Goal: Navigation & Orientation: Find specific page/section

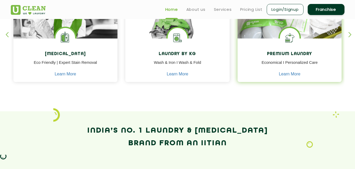
scroll to position [237, 0]
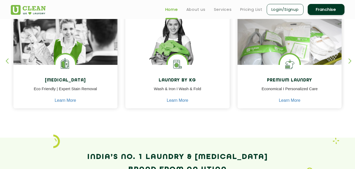
click at [351, 59] on div "button" at bounding box center [353, 65] width 8 height 14
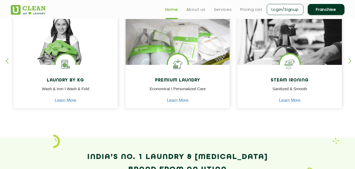
click at [350, 61] on div "button" at bounding box center [353, 65] width 8 height 14
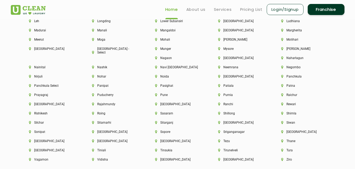
scroll to position [1342, 0]
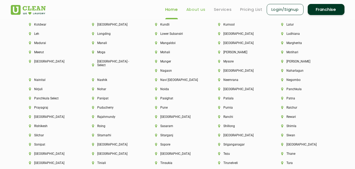
click at [199, 9] on link "About us" at bounding box center [196, 9] width 19 height 6
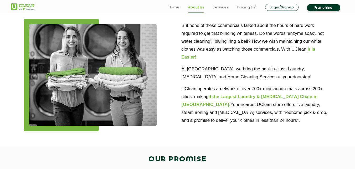
scroll to position [158, 0]
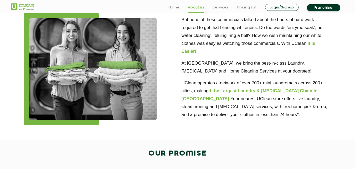
click at [238, 89] on b "it the Largest Laundry & [MEDICAL_DATA] Chain in [GEOGRAPHIC_DATA]." at bounding box center [250, 94] width 136 height 13
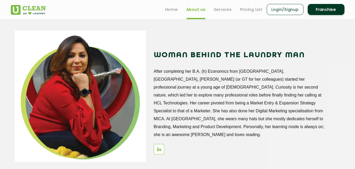
scroll to position [553, 0]
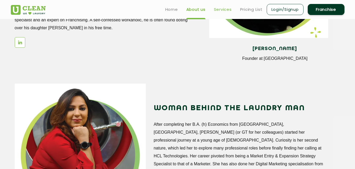
click at [223, 9] on link "Services" at bounding box center [223, 9] width 18 height 6
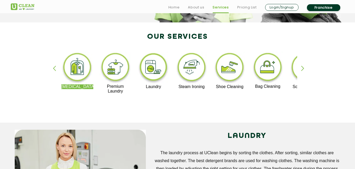
scroll to position [105, 0]
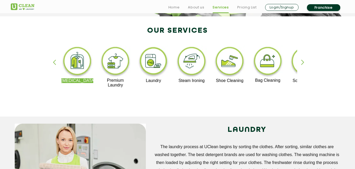
click at [305, 65] on div "button" at bounding box center [306, 66] width 8 height 14
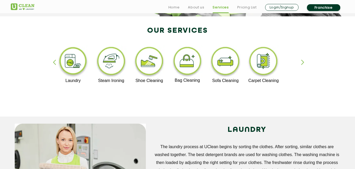
click at [52, 63] on div "[MEDICAL_DATA] Premium Laundry Laundry Steam Ironing Shoe Cleaning Bag Cleaning…" at bounding box center [178, 69] width 342 height 95
click at [56, 62] on div "button" at bounding box center [57, 66] width 8 height 14
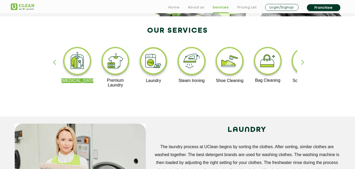
click at [302, 61] on div "button" at bounding box center [306, 66] width 8 height 14
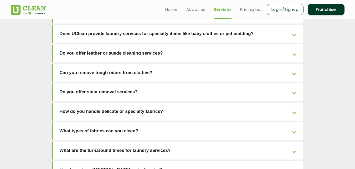
scroll to position [1061, 0]
